Goal: Check status

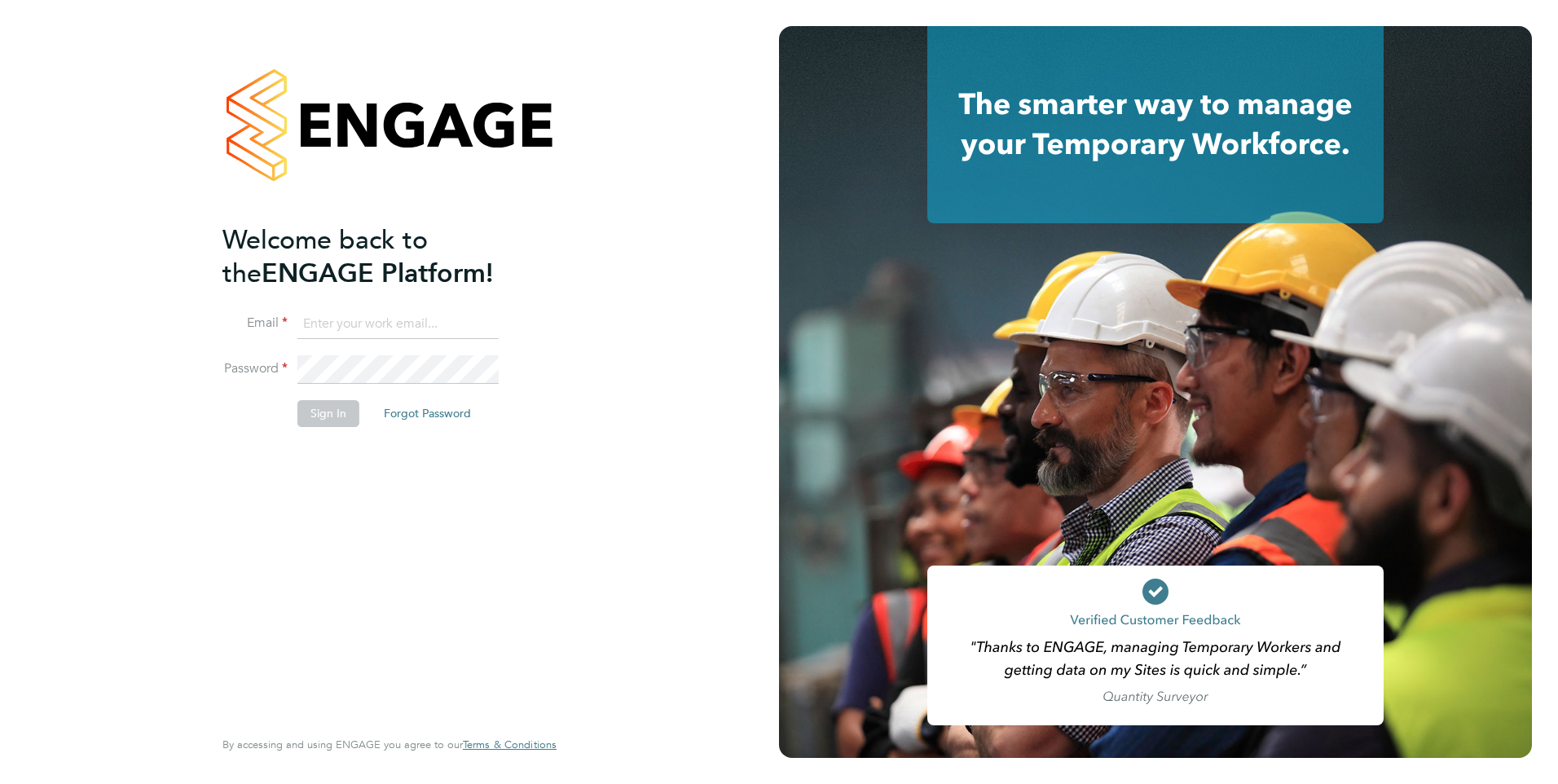
type input "lucy.jolley@servicecare.org.uk"
click at [325, 405] on button "Sign In" at bounding box center [328, 412] width 62 height 26
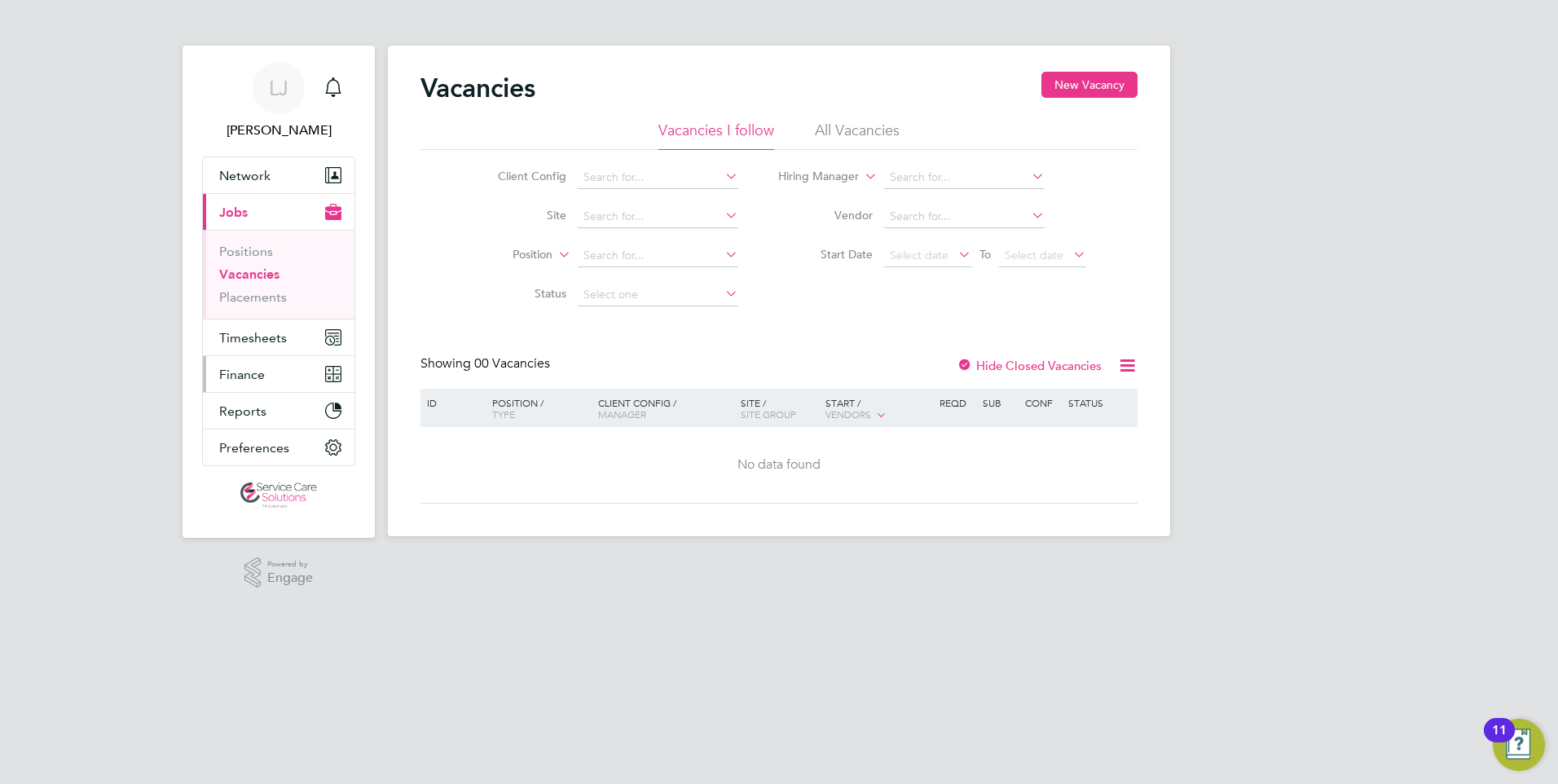
click at [274, 377] on button "Finance" at bounding box center [278, 374] width 152 height 36
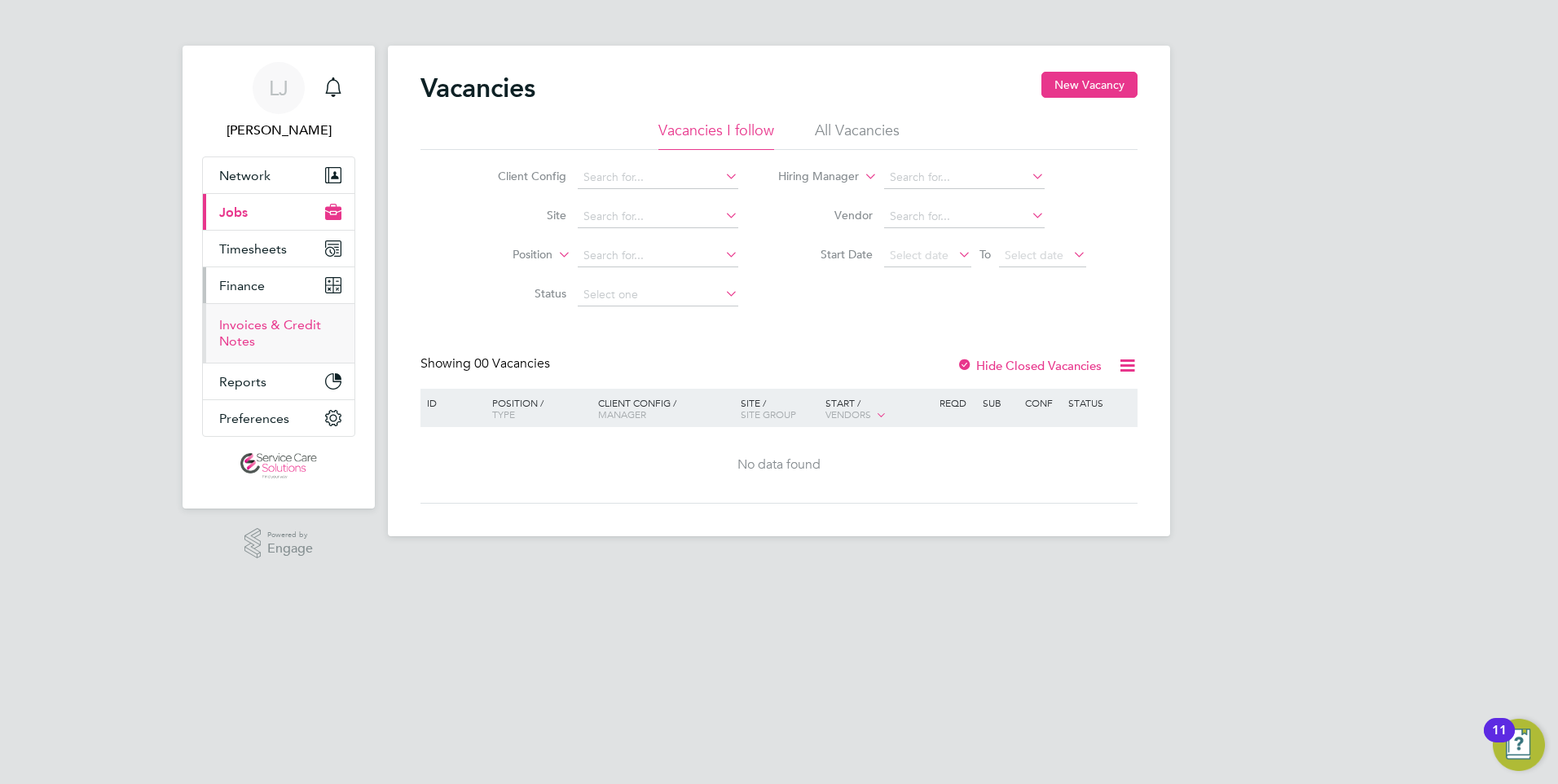
click at [268, 329] on link "Invoices & Credit Notes" at bounding box center [270, 333] width 102 height 31
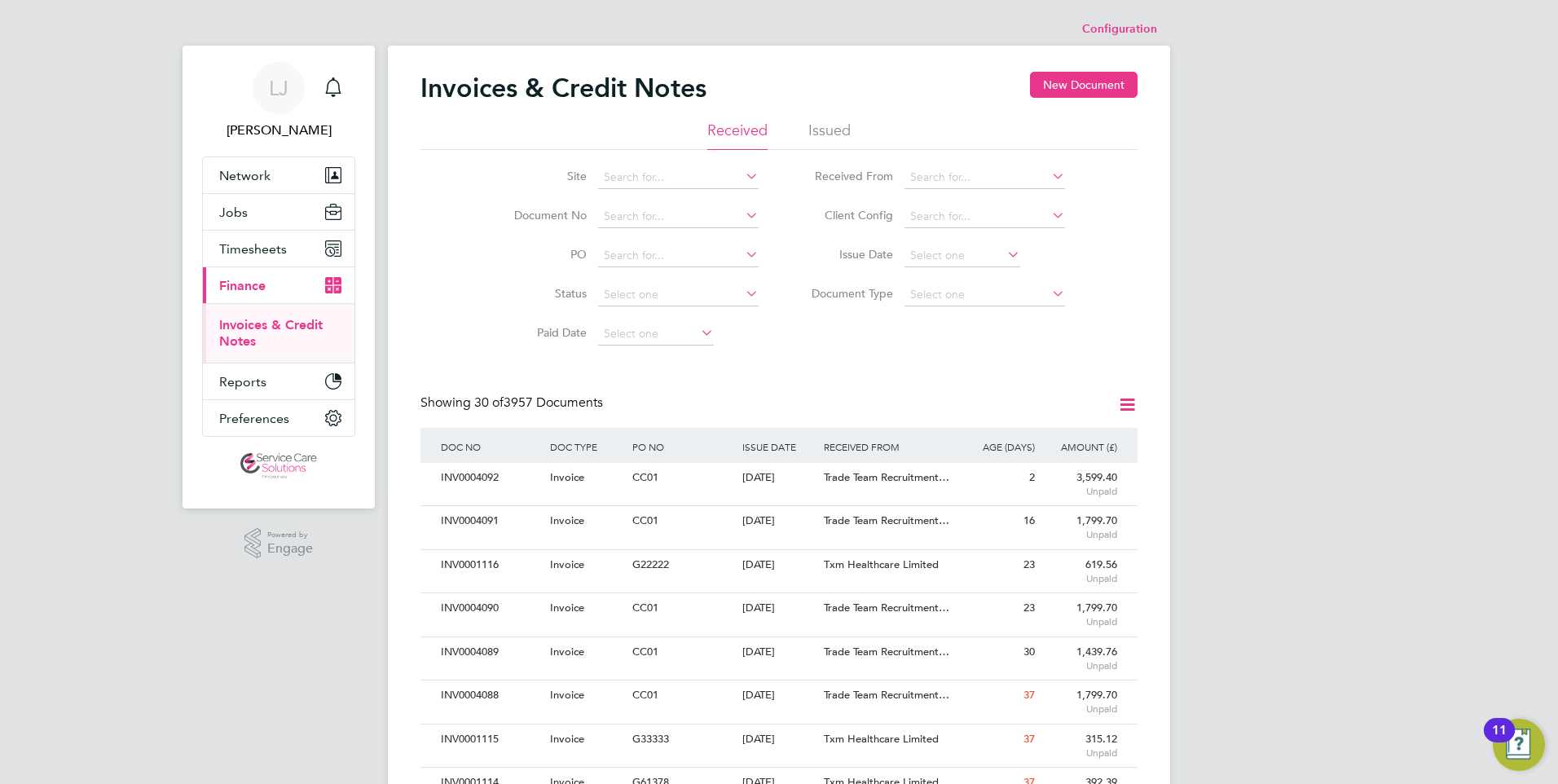
click at [823, 121] on li "Issued" at bounding box center [830, 135] width 42 height 30
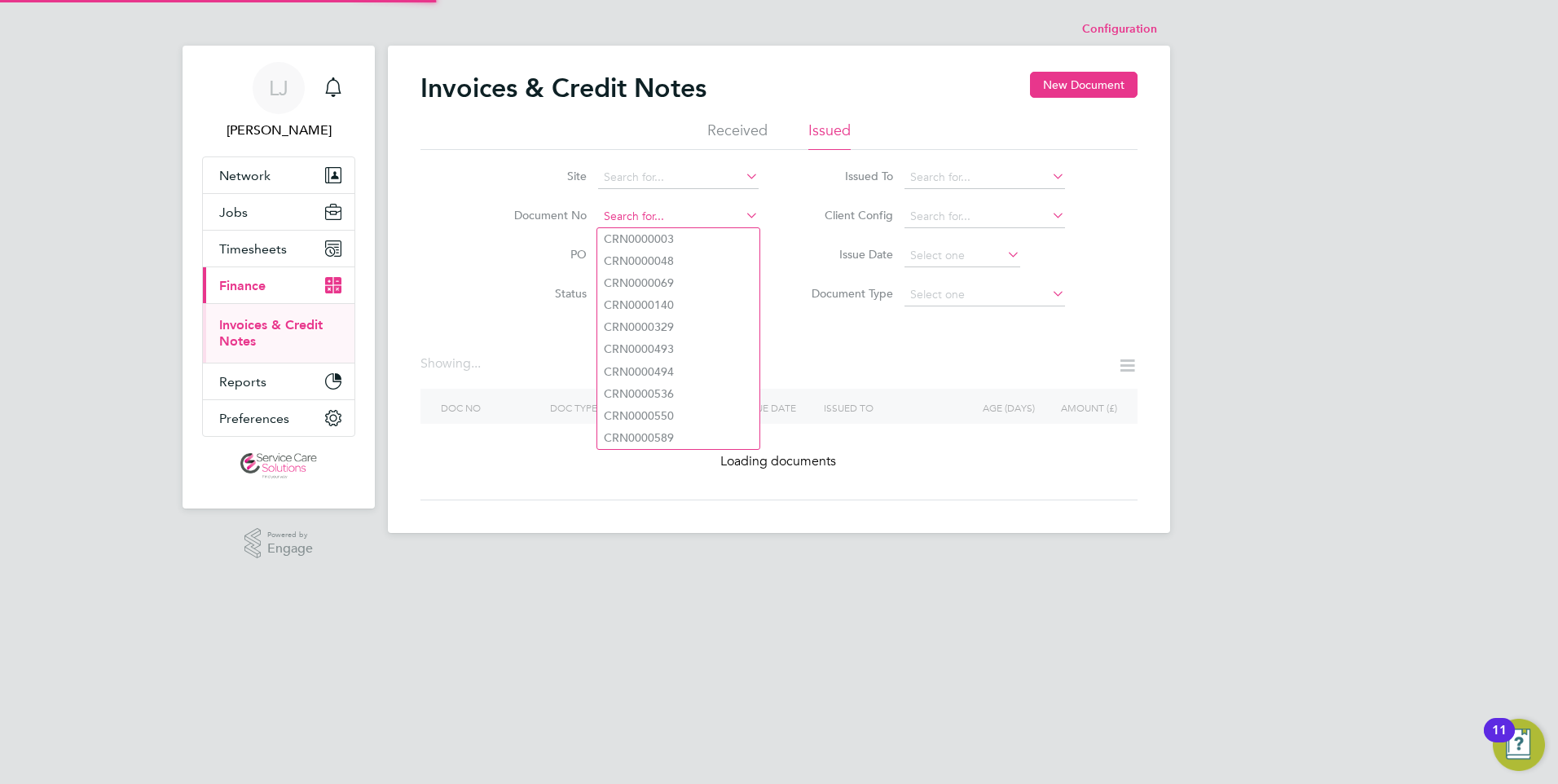
click at [660, 217] on input at bounding box center [678, 216] width 160 height 23
paste input "INV0033398"
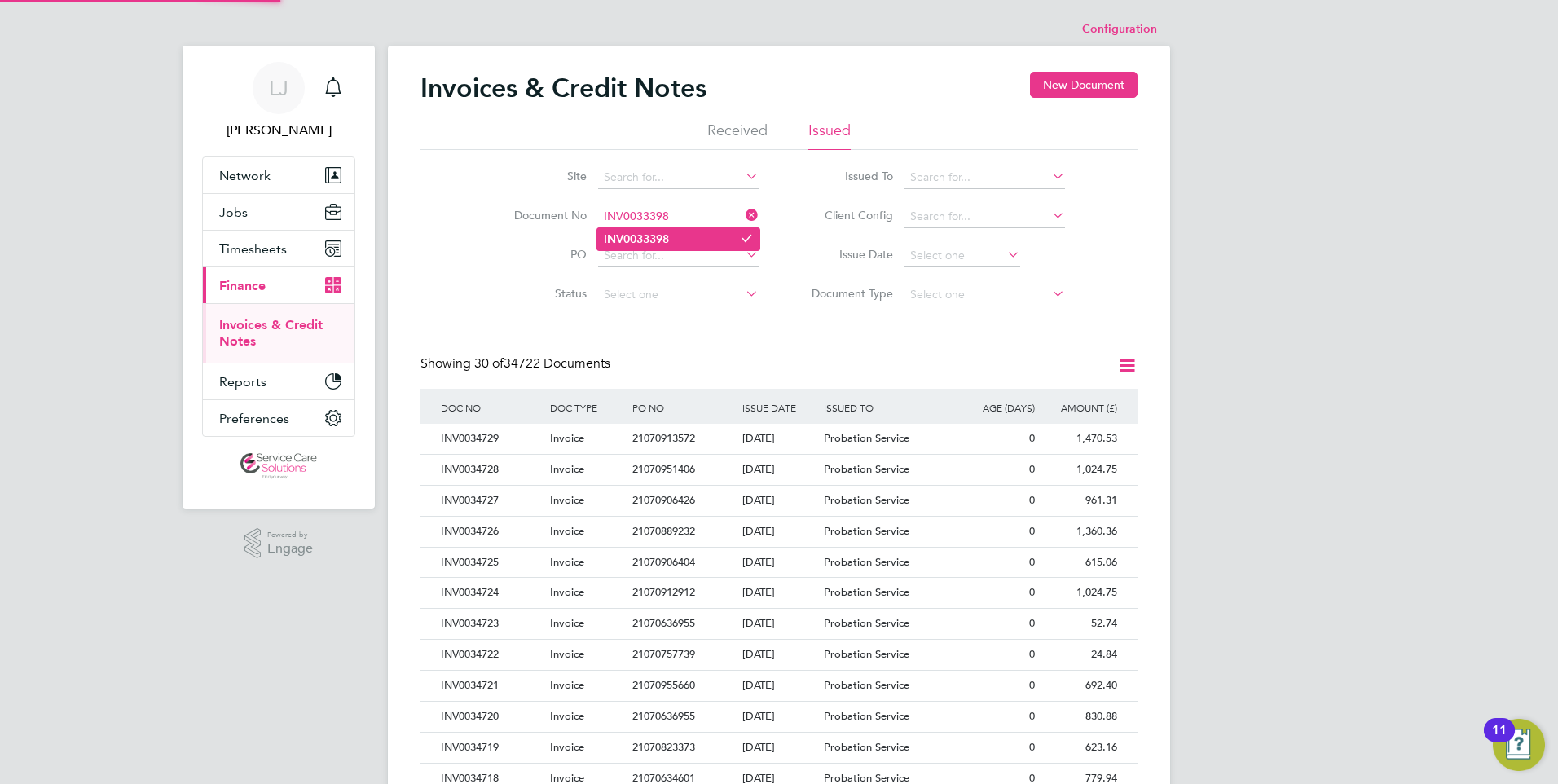
type input "INV0033398"
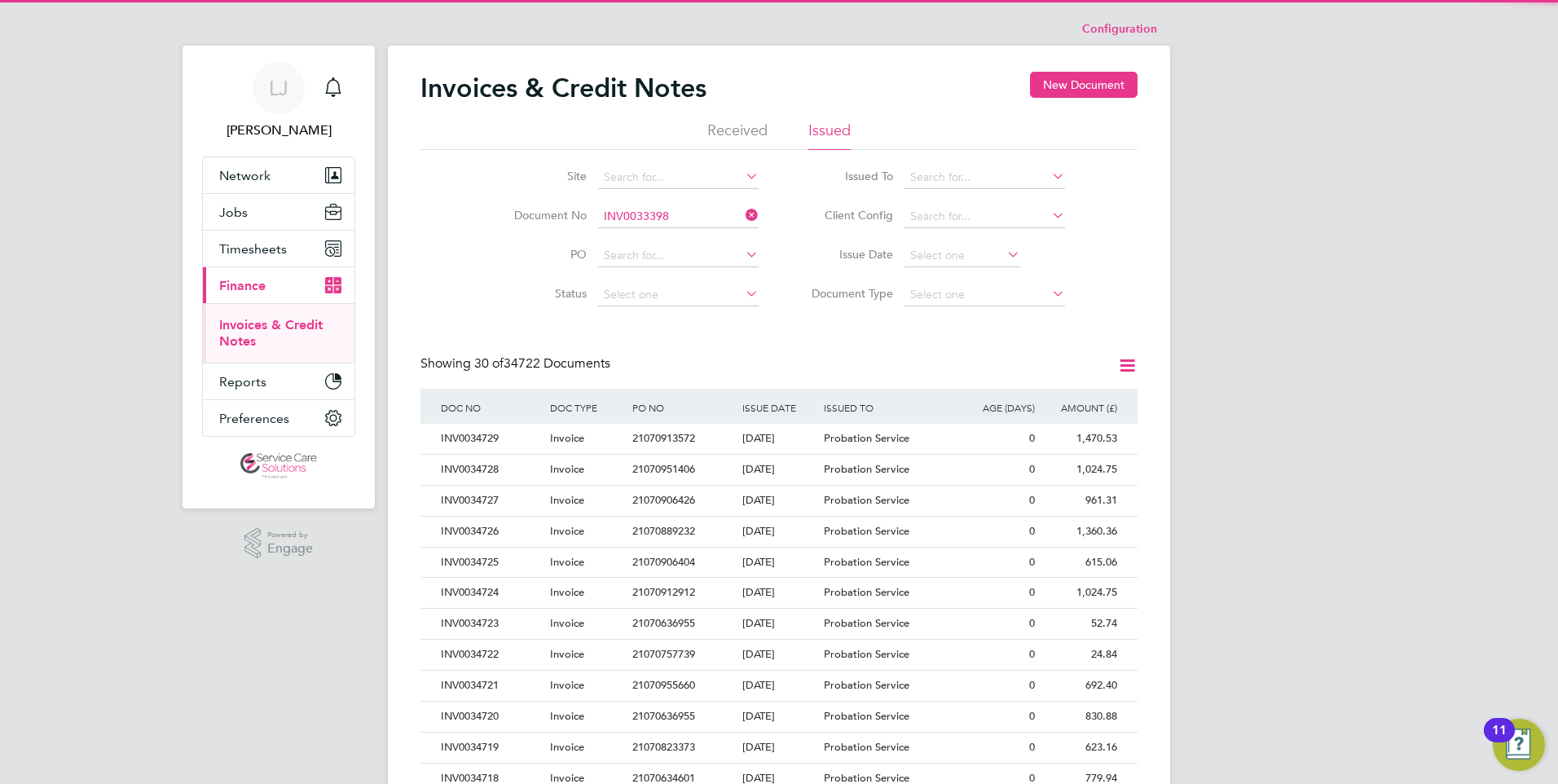
click at [666, 237] on b "INV0033398" at bounding box center [636, 239] width 65 height 14
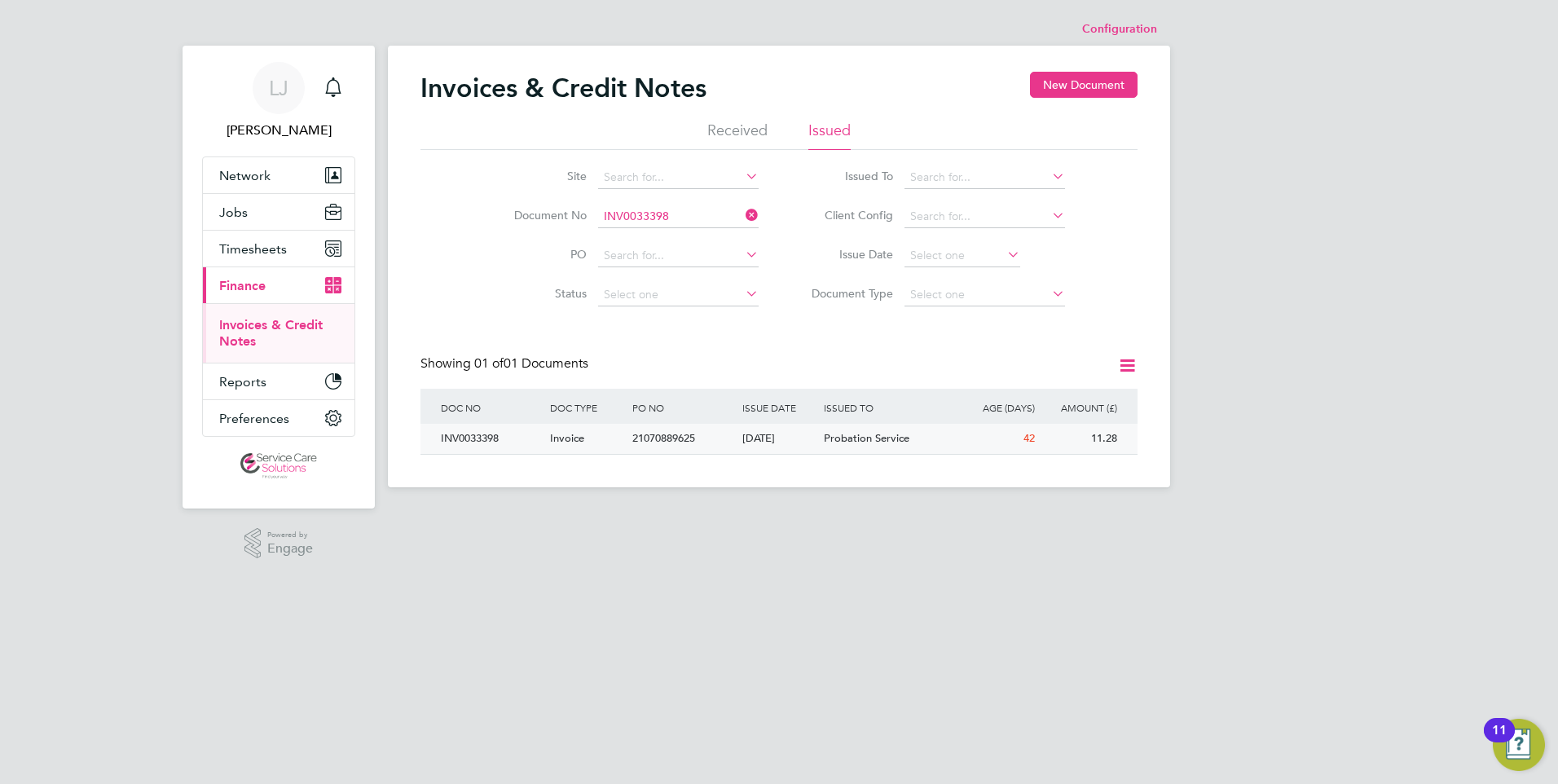
click at [832, 433] on span "Probation Service" at bounding box center [866, 438] width 86 height 14
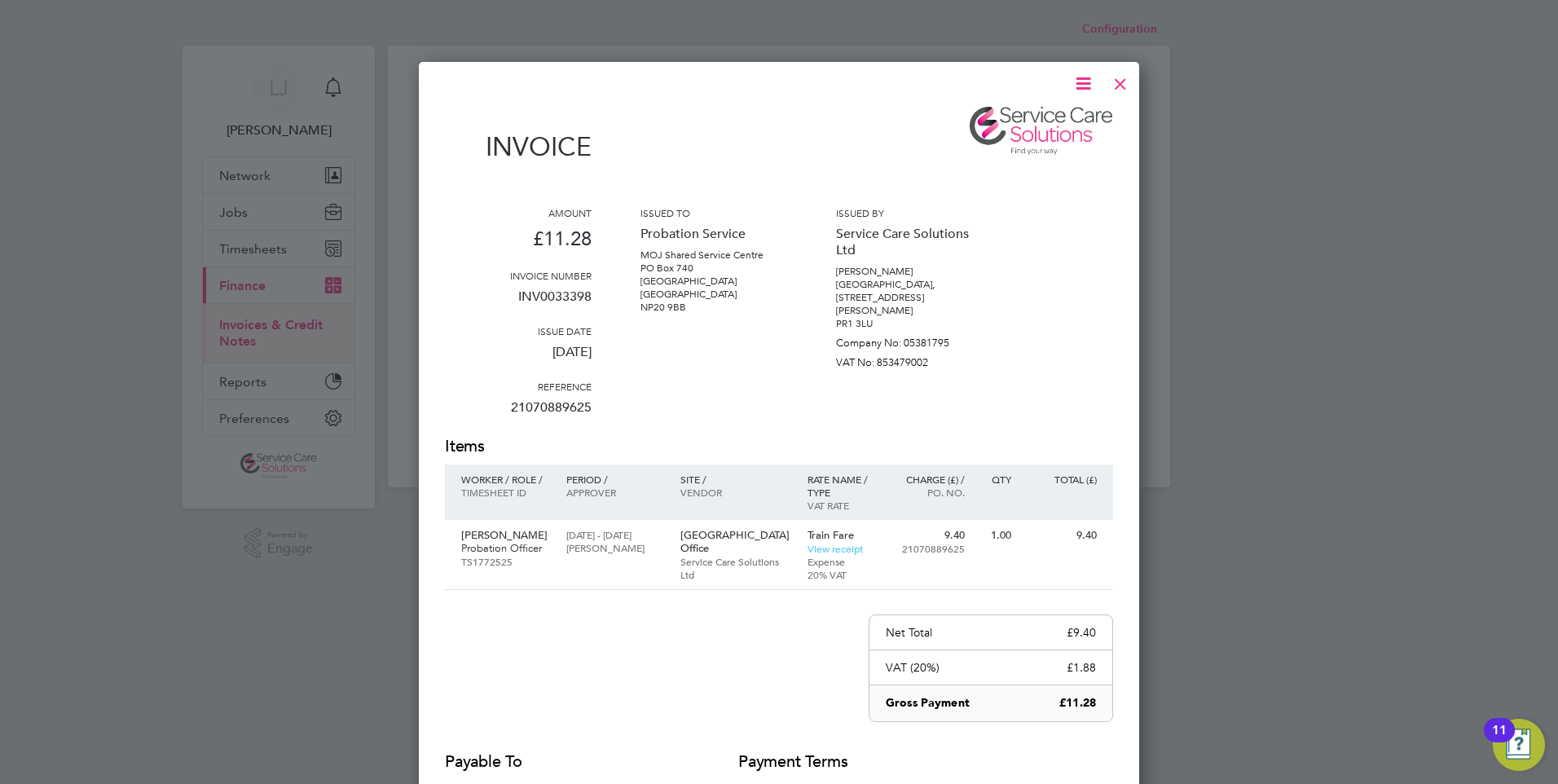
click at [1118, 87] on div at bounding box center [1120, 80] width 30 height 30
